Goal: Task Accomplishment & Management: Manage account settings

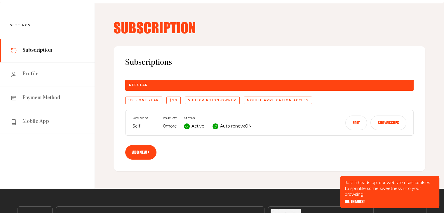
scroll to position [19, 0]
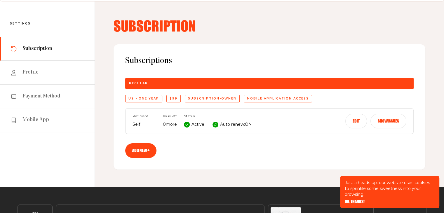
click at [386, 124] on button "Show issues" at bounding box center [388, 121] width 36 height 15
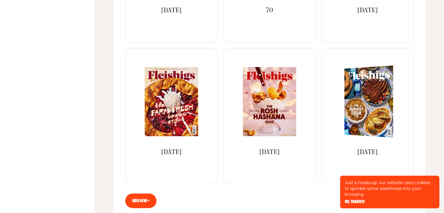
scroll to position [253, 0]
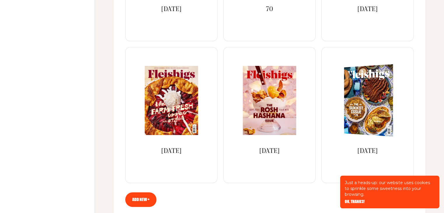
click at [371, 101] on img at bounding box center [371, 100] width 90 height 75
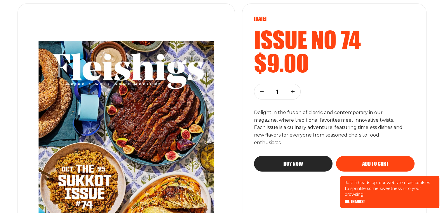
scroll to position [76, 0]
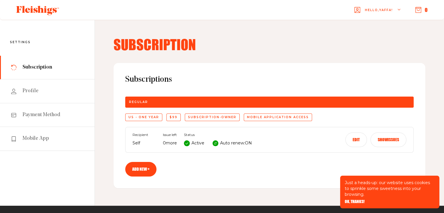
click at [389, 138] on button "Show issues" at bounding box center [388, 139] width 36 height 15
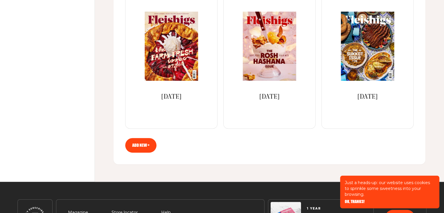
scroll to position [356, 0]
